Goal: Task Accomplishment & Management: Manage account settings

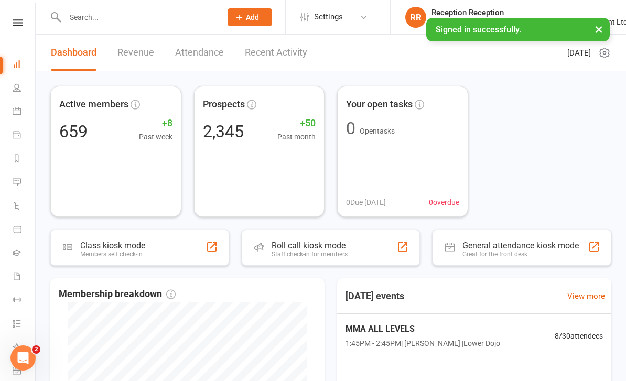
click at [78, 10] on input "text" at bounding box center [138, 17] width 152 height 15
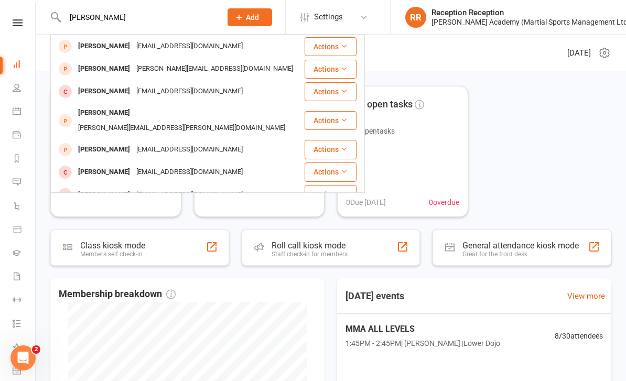
type input "Karl luckett"
click at [99, 43] on div "Carl Luckett" at bounding box center [104, 46] width 58 height 15
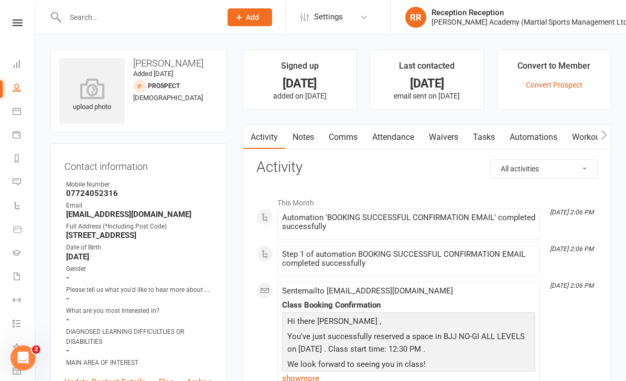
click at [558, 87] on link "Convert Prospect" at bounding box center [554, 85] width 57 height 8
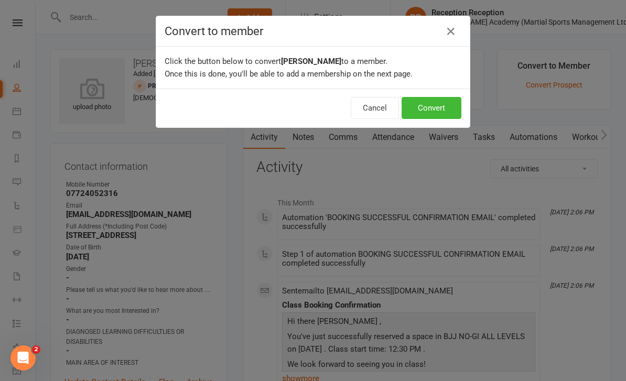
click at [440, 107] on button "Convert" at bounding box center [432, 108] width 60 height 22
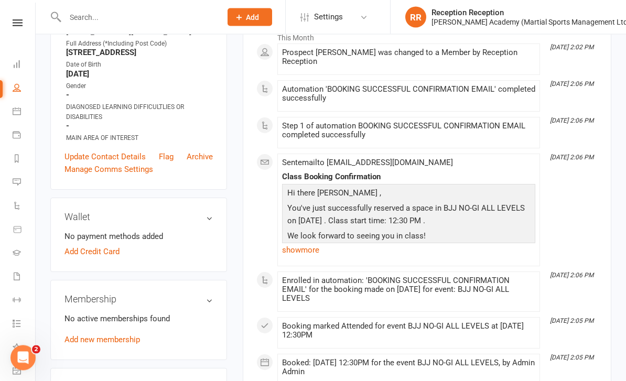
scroll to position [181, 0]
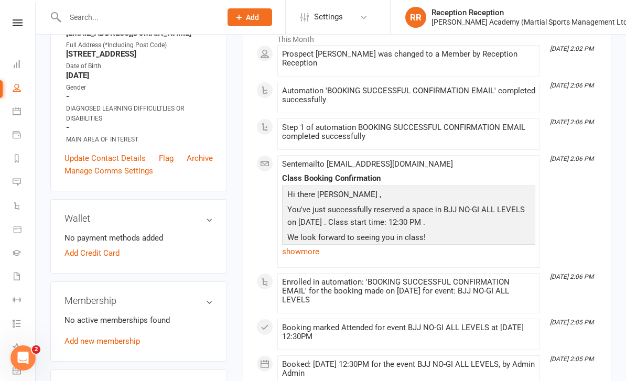
click at [113, 346] on link "Add new membership" at bounding box center [101, 341] width 75 height 9
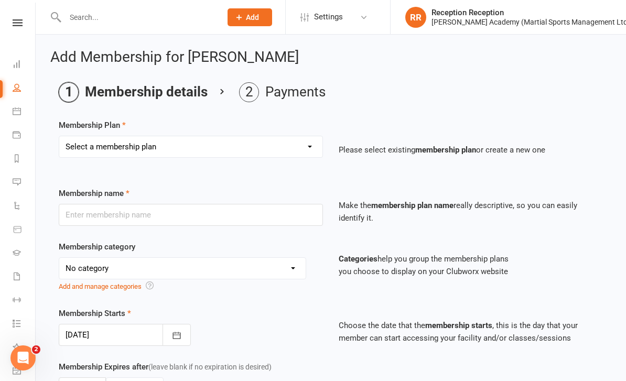
click at [234, 149] on select "Select a membership plan Ladies BJJ Gues Pass SAMBO DROPIN GUEST PAST OPEN MAT …" at bounding box center [190, 146] width 263 height 21
click at [242, 139] on select "Select a membership plan Ladies BJJ Gues Pass SAMBO DROPIN GUEST PAST OPEN MAT …" at bounding box center [190, 146] width 263 height 21
select select "3"
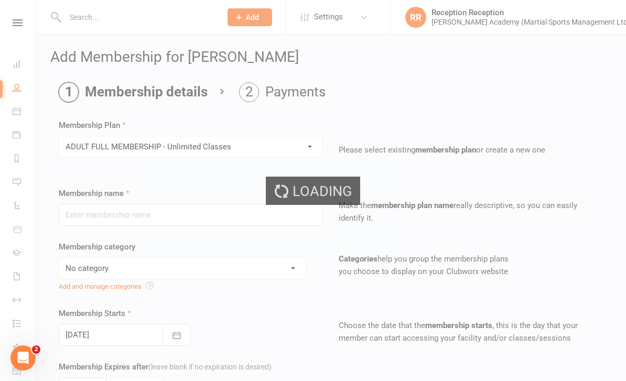
type input "ADULT FULL MEMBERSHIP - Unlimited Classes"
select select "1"
type input "0"
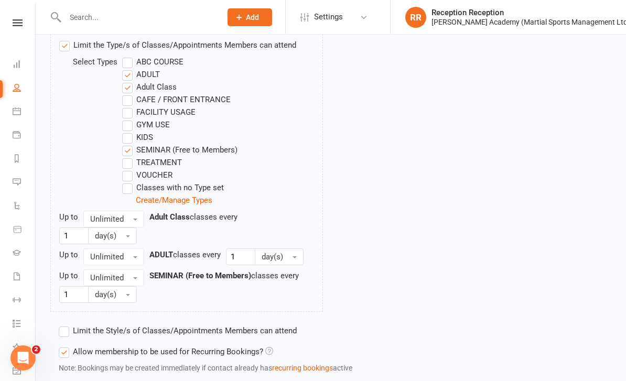
scroll to position [600, 0]
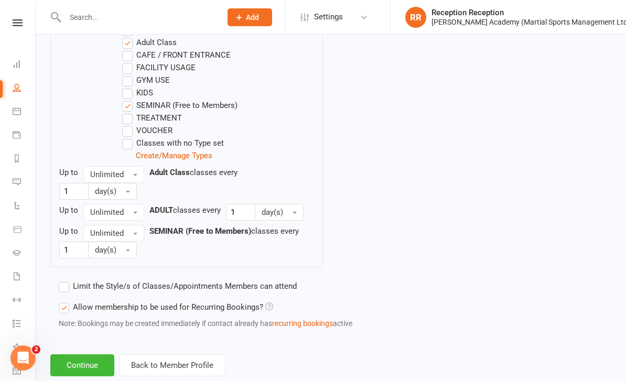
click at [75, 361] on button "Continue" at bounding box center [82, 365] width 64 height 22
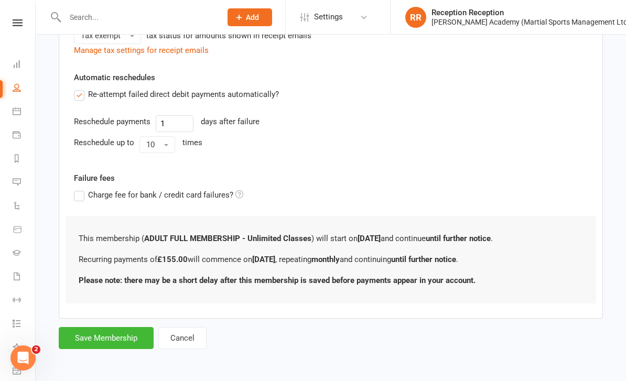
scroll to position [0, 0]
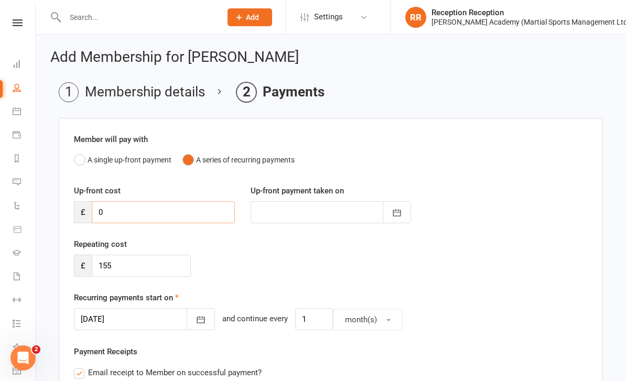
click at [196, 209] on input "0" at bounding box center [163, 212] width 143 height 22
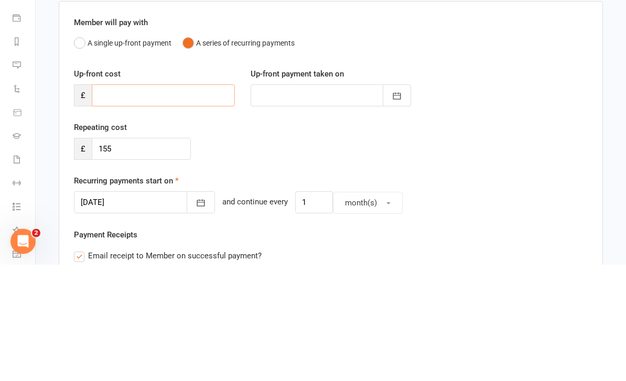
type input "1"
type input "11 Oct 2025"
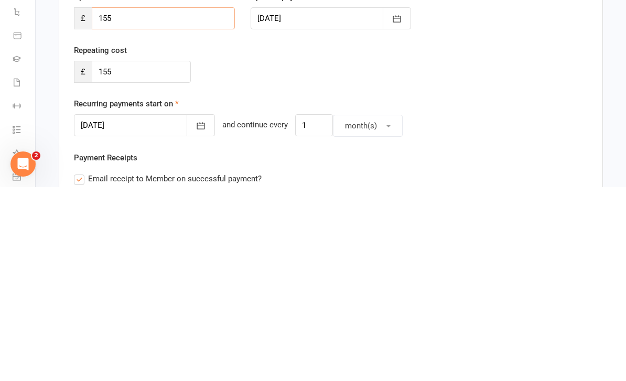
type input "155"
click at [192, 308] on button "button" at bounding box center [201, 319] width 28 height 22
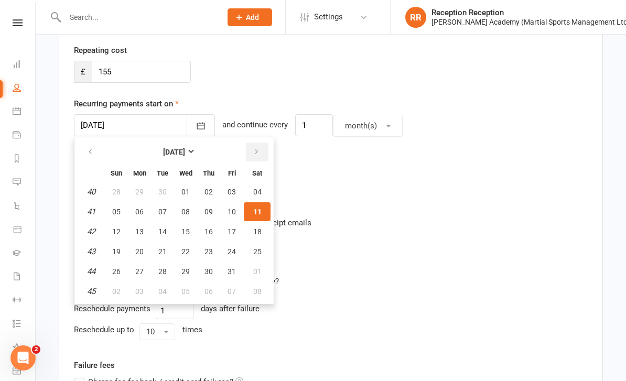
click at [264, 149] on button "button" at bounding box center [257, 152] width 23 height 19
click at [165, 233] on span "11" at bounding box center [162, 231] width 8 height 8
type input "11 Nov 2025"
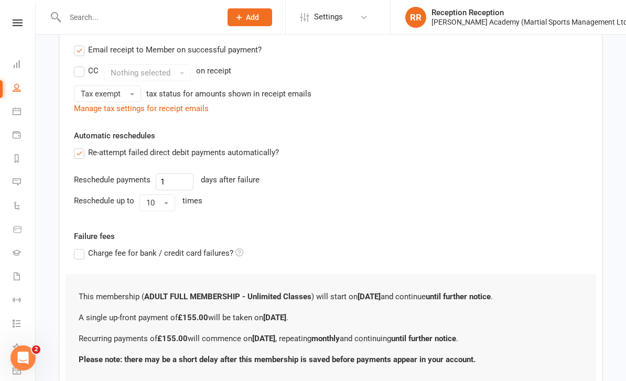
scroll to position [377, 0]
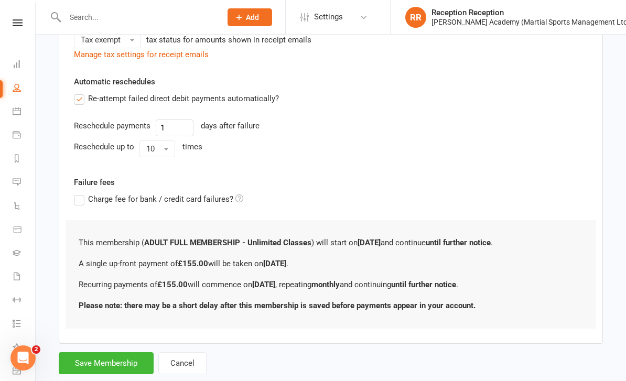
click at [122, 366] on button "Save Membership" at bounding box center [106, 363] width 95 height 22
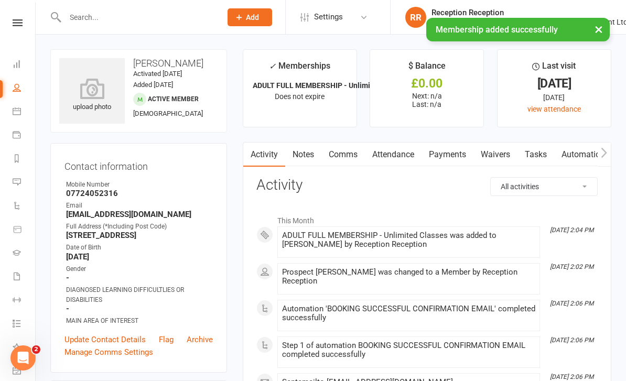
click at [452, 154] on link "Payments" at bounding box center [447, 155] width 52 height 24
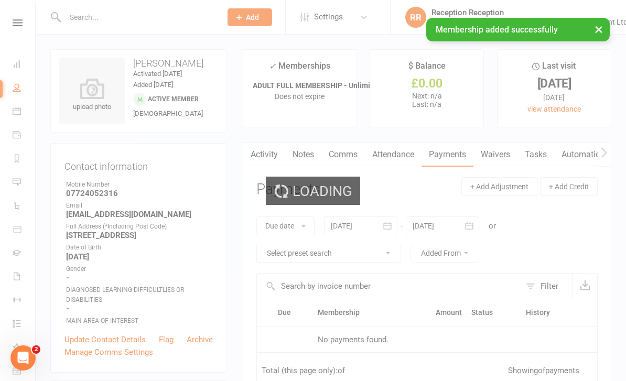
scroll to position [34, 0]
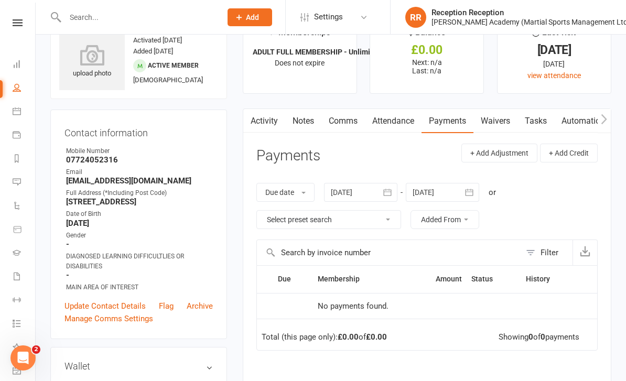
click at [509, 121] on link "Waivers" at bounding box center [495, 121] width 44 height 24
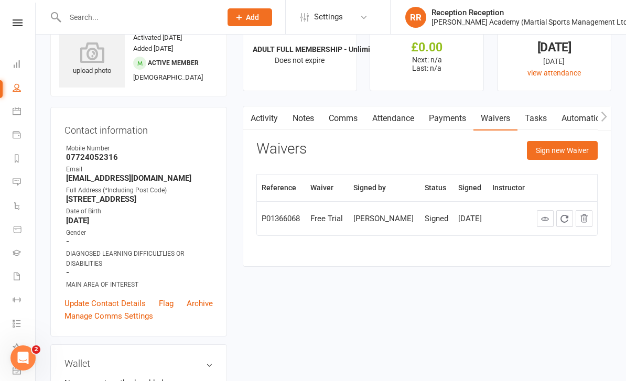
scroll to position [37, 0]
click at [575, 143] on button "Sign new Waiver" at bounding box center [562, 149] width 71 height 19
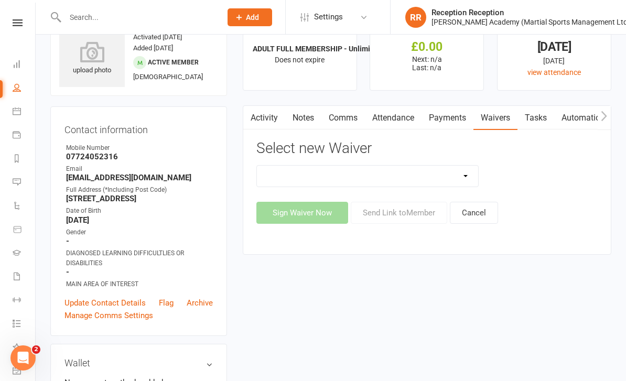
click at [296, 179] on select "Abc Course & Seminar Signup Form & Waiver Adult Add/Update Payment Details To A…" at bounding box center [367, 176] width 221 height 21
click at [6, 352] on li "What's New" at bounding box center [17, 349] width 35 height 24
click at [296, 170] on select "Abc Course & Seminar Signup Form & Waiver Adult Add/Update Payment Details To A…" at bounding box center [367, 176] width 221 height 21
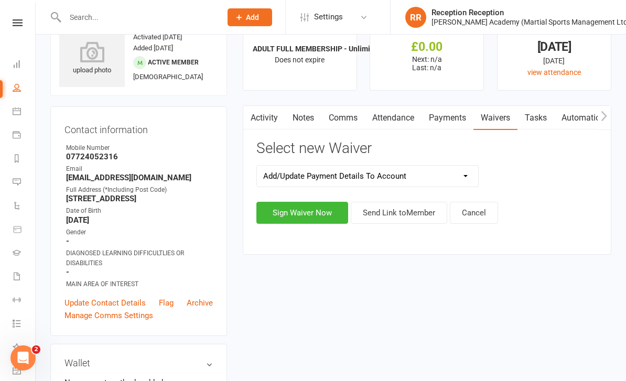
click at [334, 169] on select "Abc Course & Seminar Signup Form & Waiver Adult Add/Update Payment Details To A…" at bounding box center [367, 176] width 221 height 21
select select "7074"
click at [295, 203] on button "Sign Waiver Now" at bounding box center [302, 213] width 92 height 22
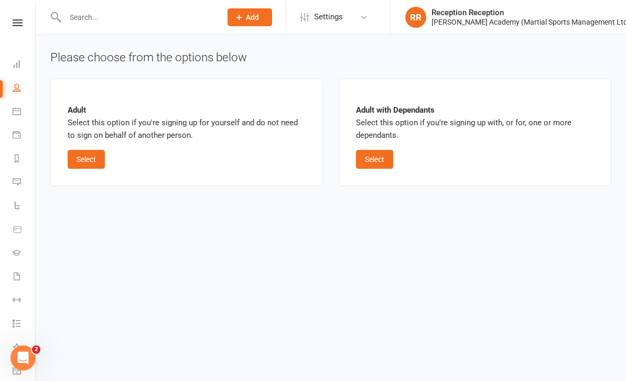
click at [92, 161] on button "Select" at bounding box center [86, 159] width 37 height 19
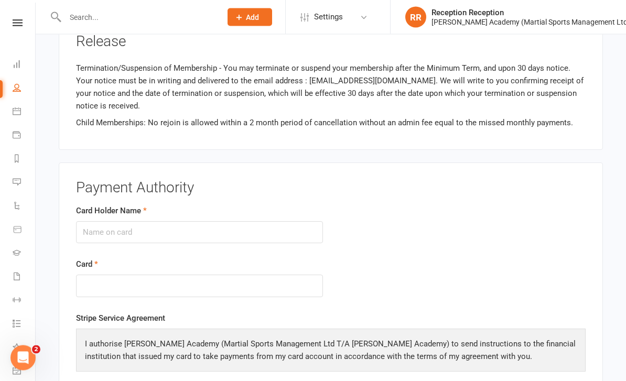
scroll to position [835, 0]
click at [197, 222] on input "Card Holder Name" at bounding box center [199, 233] width 247 height 22
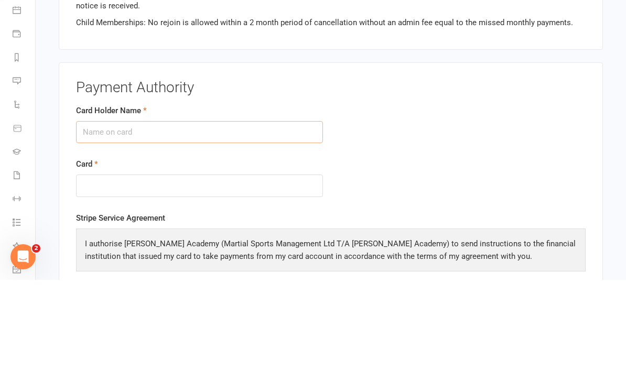
type input "c"
type input "Carl Anthony Edward Luckett"
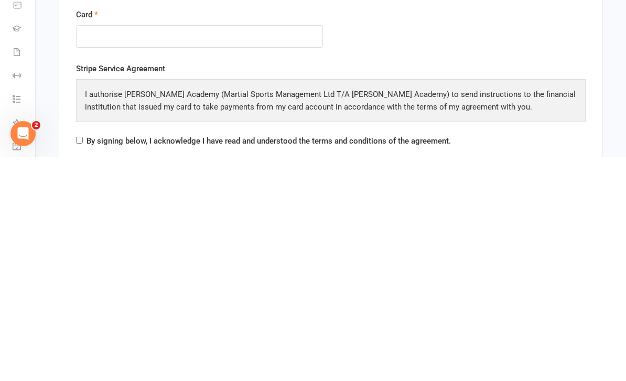
scroll to position [866, 0]
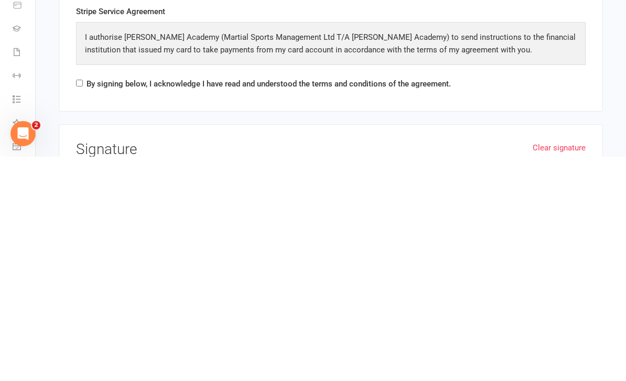
click at [83, 304] on input "By signing below, I acknowledge I have read and understood the terms and condit…" at bounding box center [79, 307] width 7 height 7
checkbox input "true"
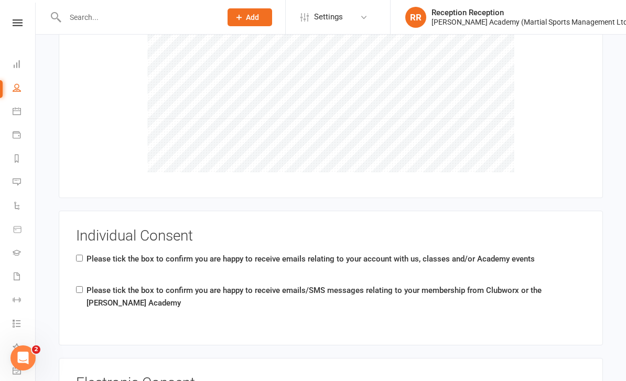
scroll to position [1292, 0]
click at [83, 254] on div "Please tick the box to confirm you are happy to receive emails relating to your…" at bounding box center [305, 262] width 459 height 17
click at [82, 256] on input "Please tick the box to confirm you are happy to receive emails relating to your…" at bounding box center [79, 259] width 7 height 7
checkbox input "true"
click at [83, 287] on input "Please tick the box to confirm you are happy to receive emails/SMS messages rel…" at bounding box center [79, 290] width 7 height 7
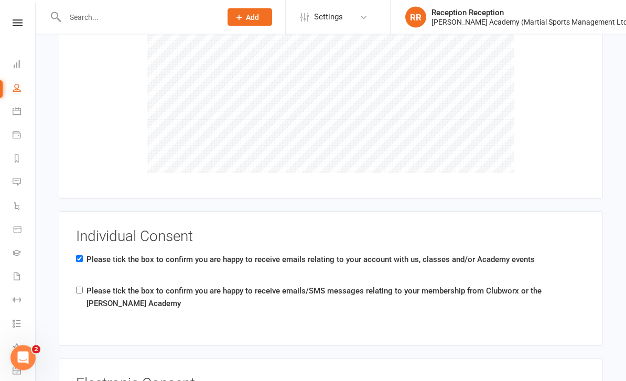
checkbox input "true"
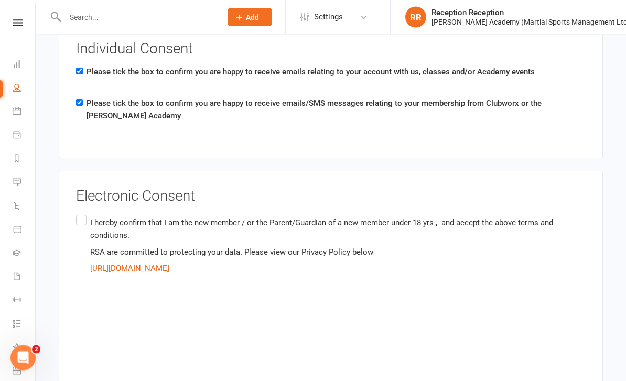
scroll to position [1480, 0]
click at [90, 212] on label "I hereby confirm that I am the new member / or the Parent/Guardian of a new mem…" at bounding box center [331, 303] width 510 height 182
click at [83, 212] on input "I hereby confirm that I am the new member / or the Parent/Guardian of a new mem…" at bounding box center [79, 212] width 7 height 0
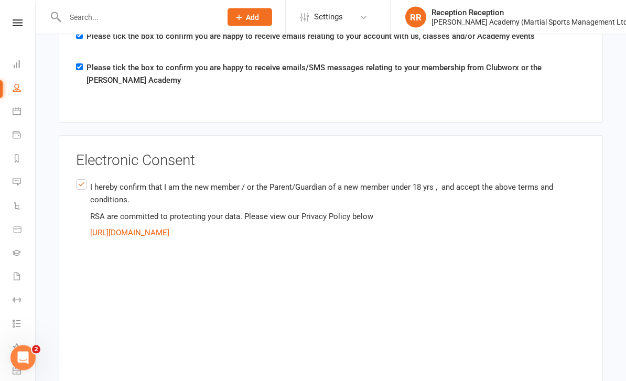
scroll to position [1529, 0]
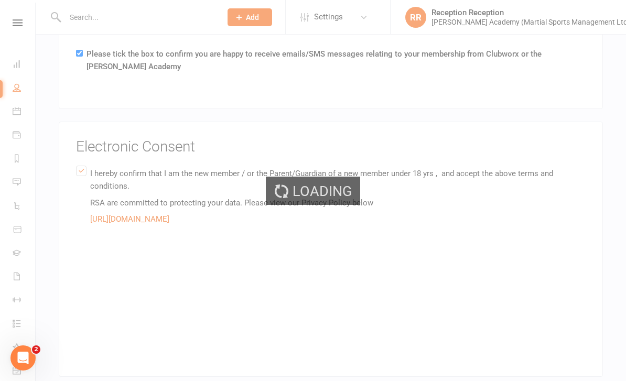
scroll to position [0, 0]
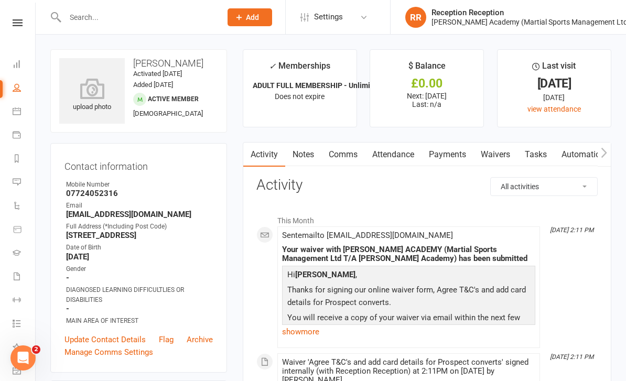
click at [473, 155] on link "Payments" at bounding box center [447, 155] width 52 height 24
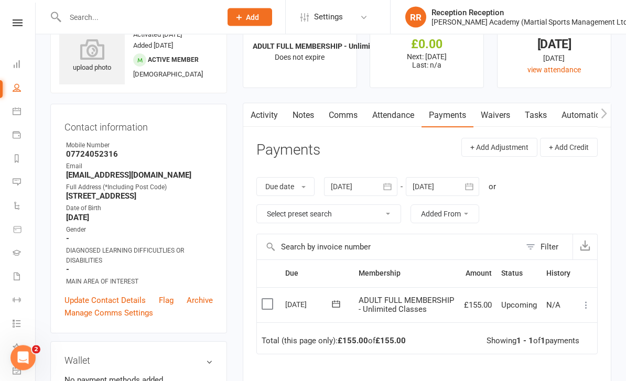
scroll to position [40, 0]
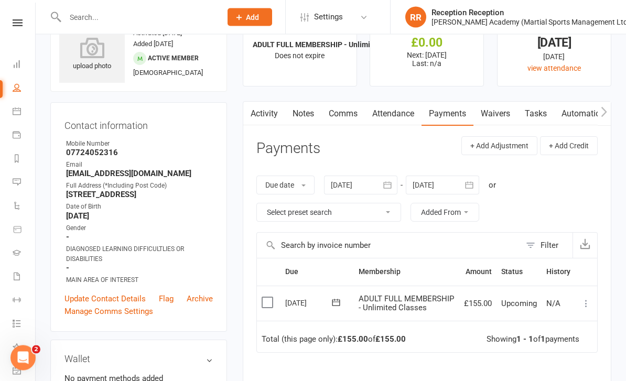
click at [590, 299] on icon at bounding box center [586, 304] width 10 height 10
click at [569, 317] on link "Mark as Paid (Cash)" at bounding box center [540, 323] width 104 height 21
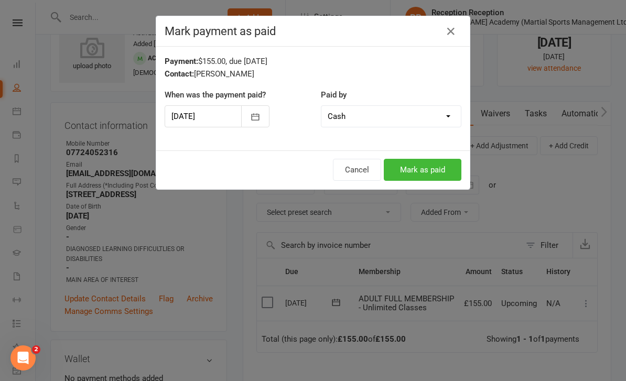
click at [443, 164] on button "Mark as paid" at bounding box center [423, 170] width 78 height 22
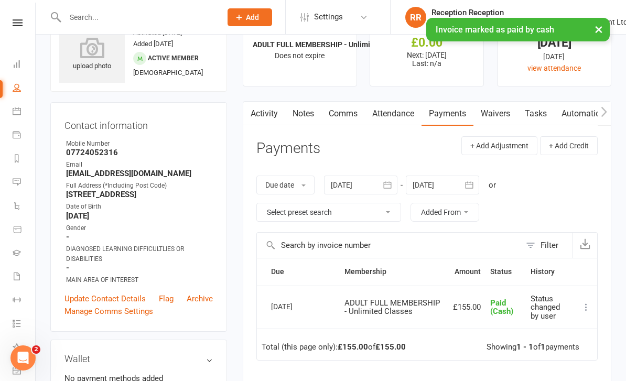
click at [444, 185] on div at bounding box center [442, 185] width 73 height 19
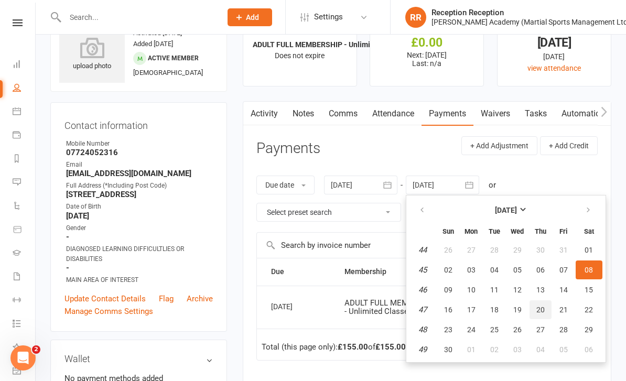
click at [537, 306] on span "20" at bounding box center [540, 310] width 8 height 8
type input "20 Nov 2025"
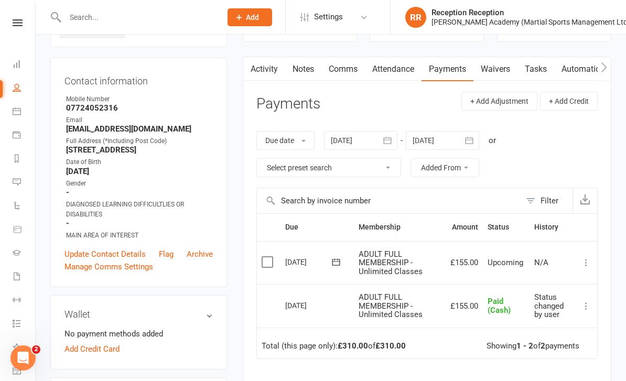
scroll to position [0, 0]
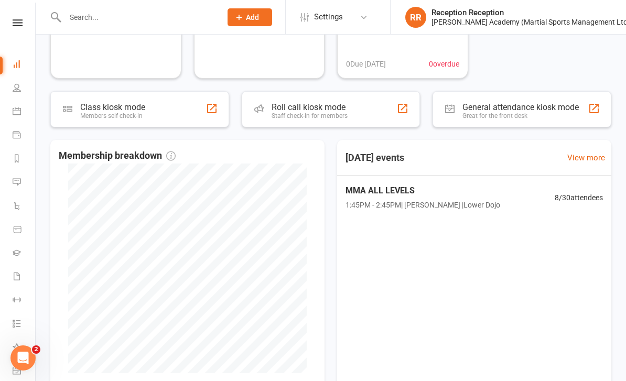
scroll to position [146, 0]
